Goal: Check status: Check status

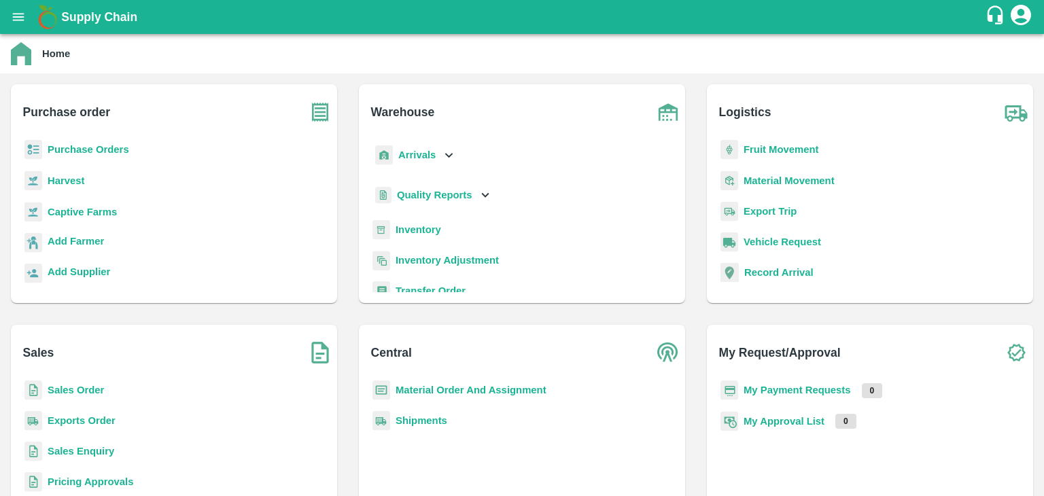
click at [117, 150] on b "Purchase Orders" at bounding box center [89, 149] width 82 height 11
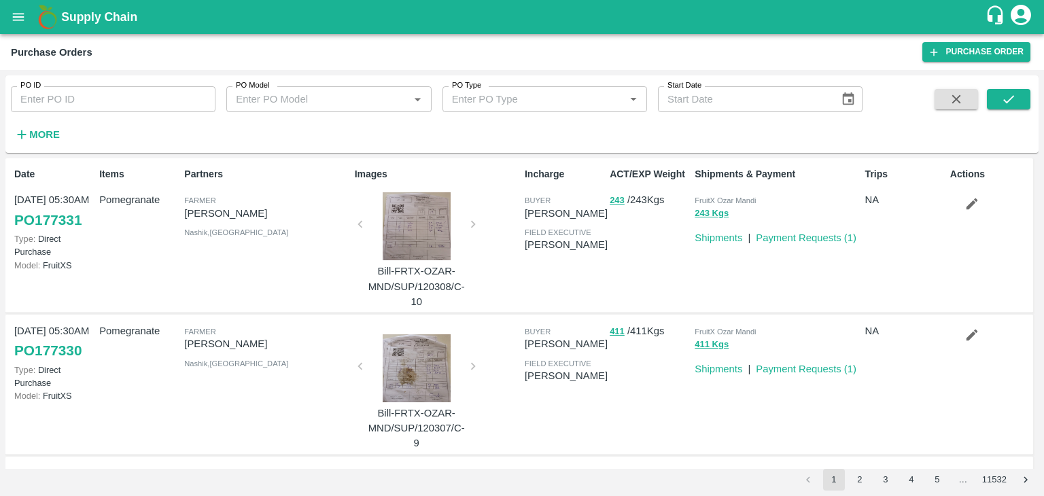
click at [71, 218] on link "PO 177331" at bounding box center [47, 220] width 67 height 24
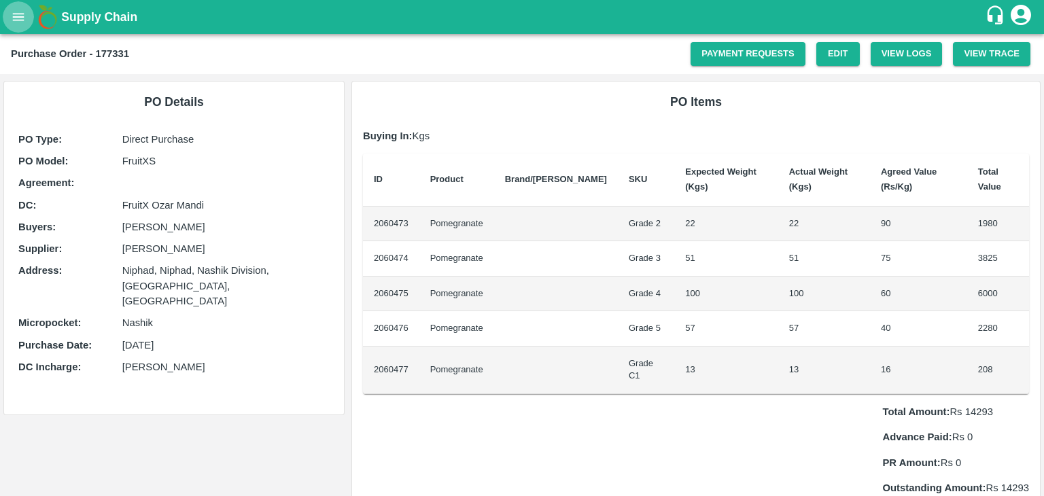
click at [22, 14] on icon "open drawer" at bounding box center [18, 17] width 15 height 15
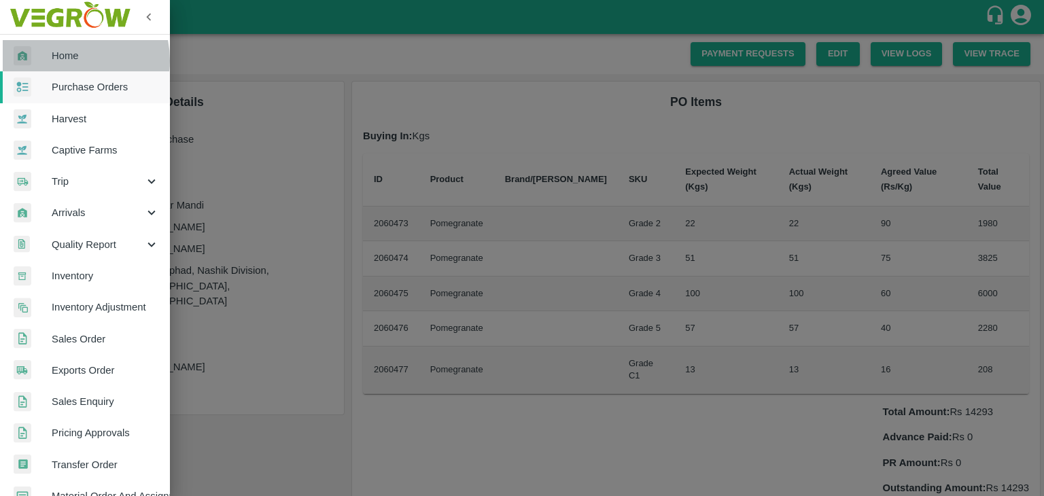
click at [63, 60] on span "Home" at bounding box center [105, 55] width 107 height 15
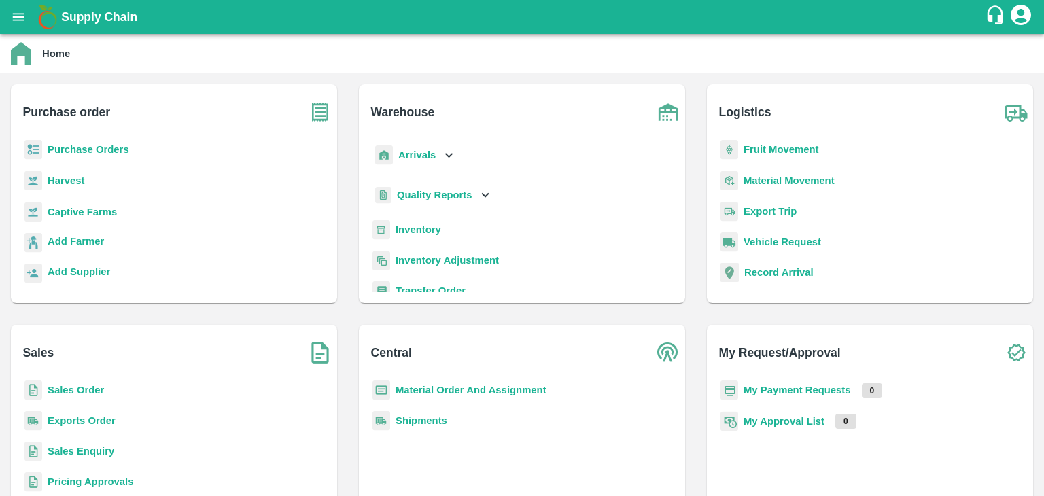
click at [101, 147] on b "Purchase Orders" at bounding box center [89, 149] width 82 height 11
